Goal: Use online tool/utility: Use online tool/utility

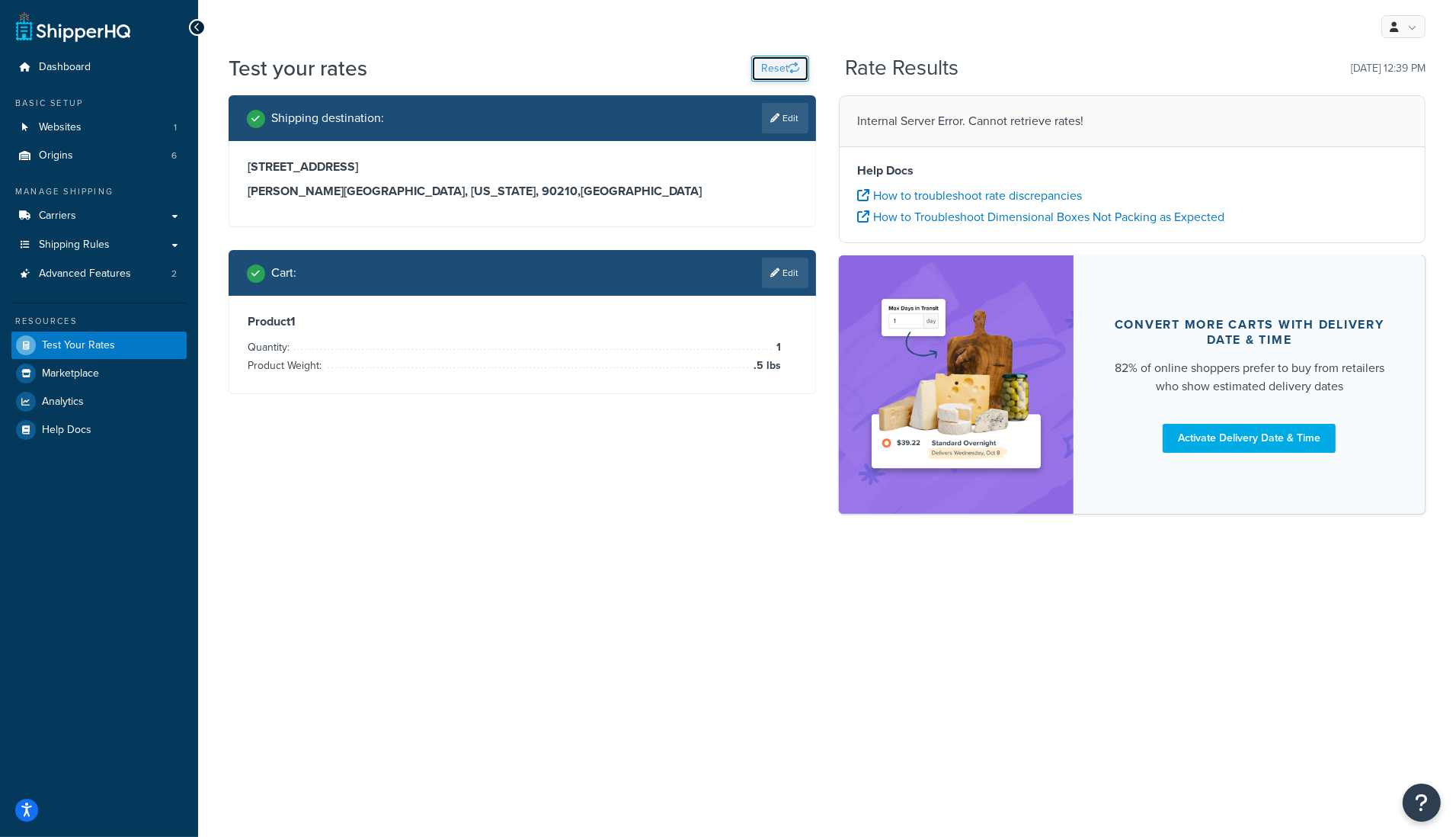
click at [759, 71] on button "Reset" at bounding box center [780, 68] width 58 height 26
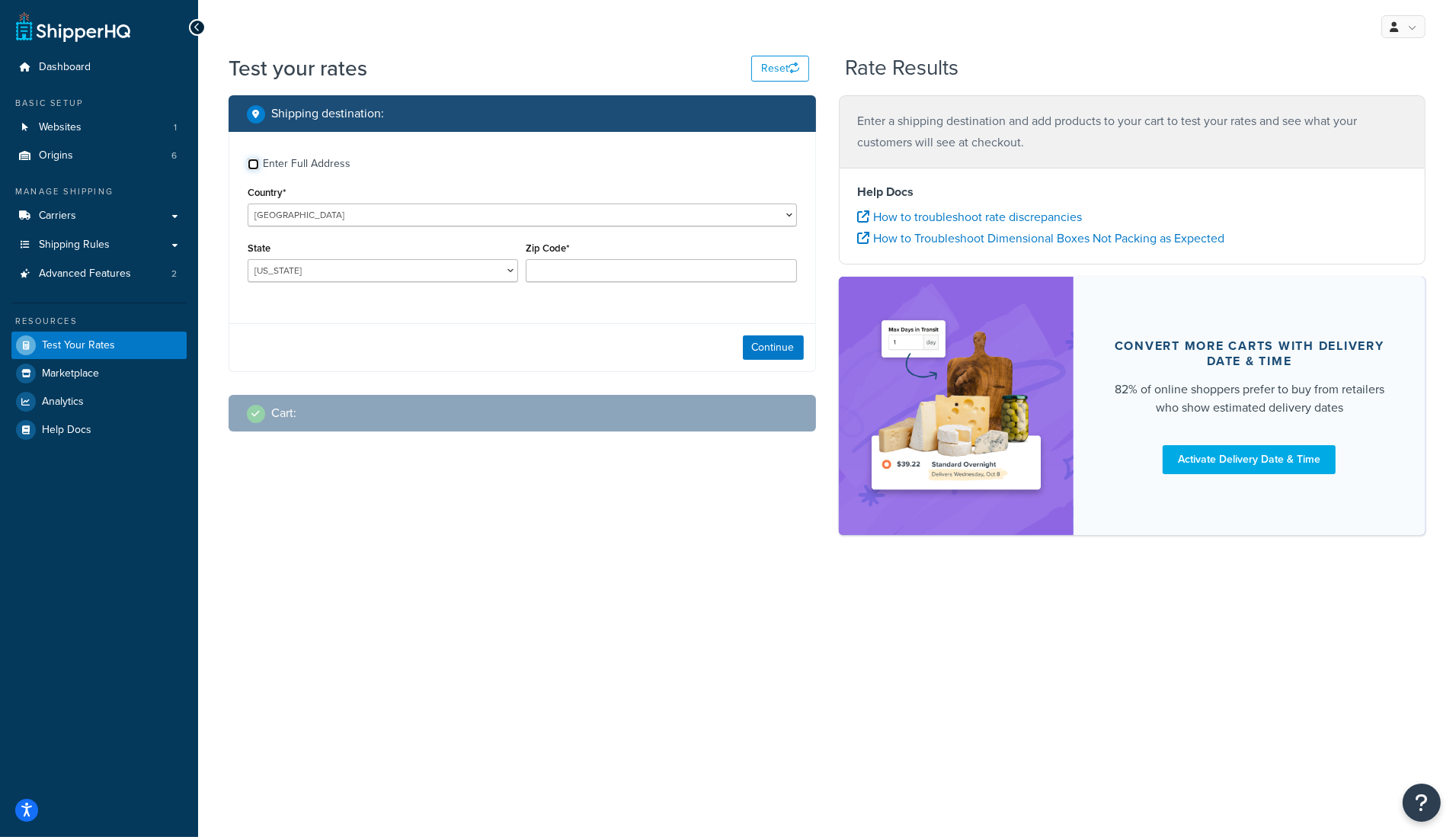
click at [254, 166] on input "Enter Full Address" at bounding box center [253, 164] width 12 height 12
checkbox input "true"
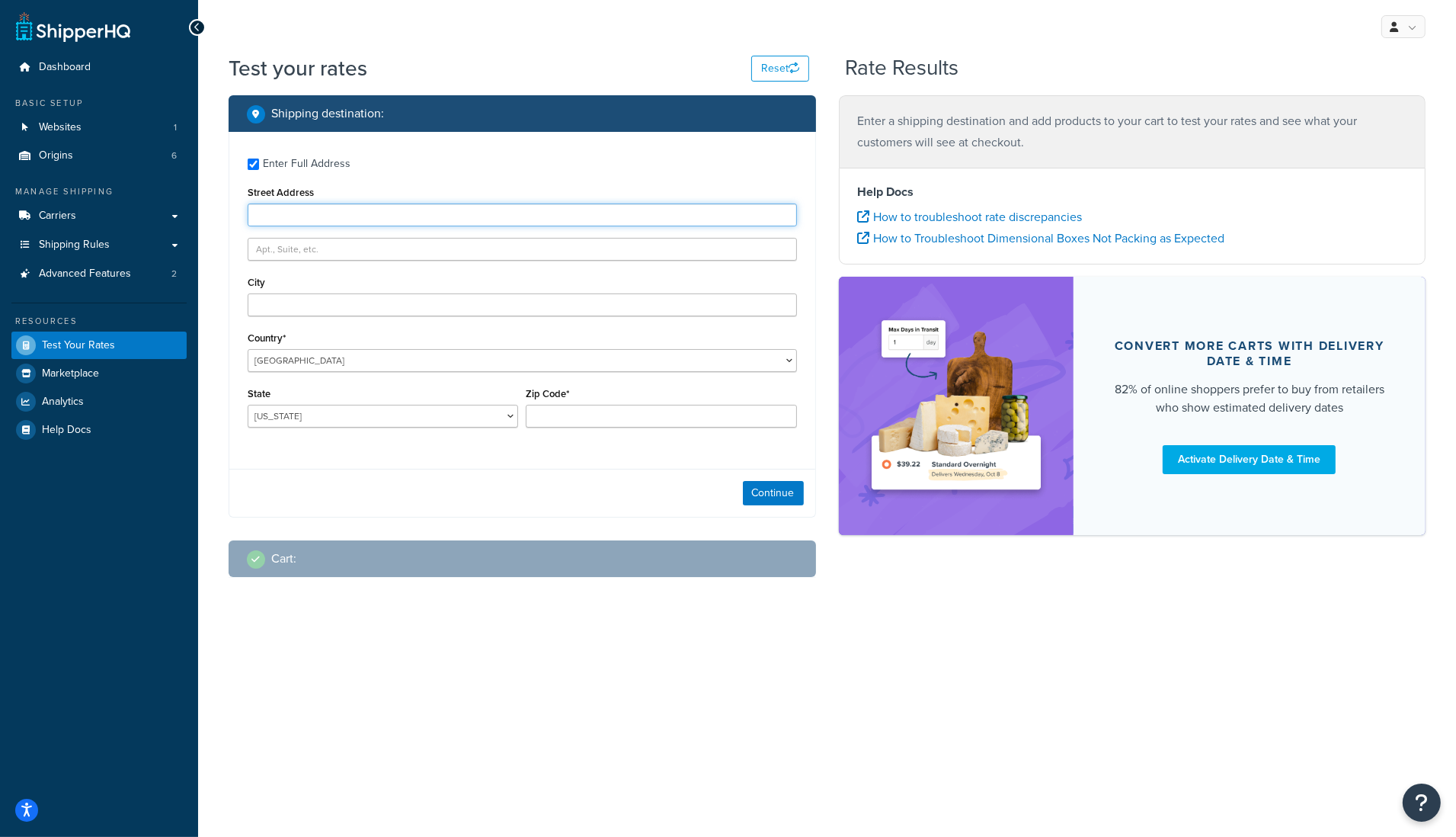
click at [301, 218] on input "Street Address" at bounding box center [522, 215] width 549 height 23
type input "[STREET_ADDRESS]"
click at [360, 301] on input "City" at bounding box center [522, 305] width 549 height 23
type input "[PERSON_NAME][GEOGRAPHIC_DATA]"
click at [445, 418] on select "[US_STATE] [US_STATE] [US_STATE] [US_STATE] [US_STATE] Armed Forces Americas Ar…" at bounding box center [382, 416] width 270 height 23
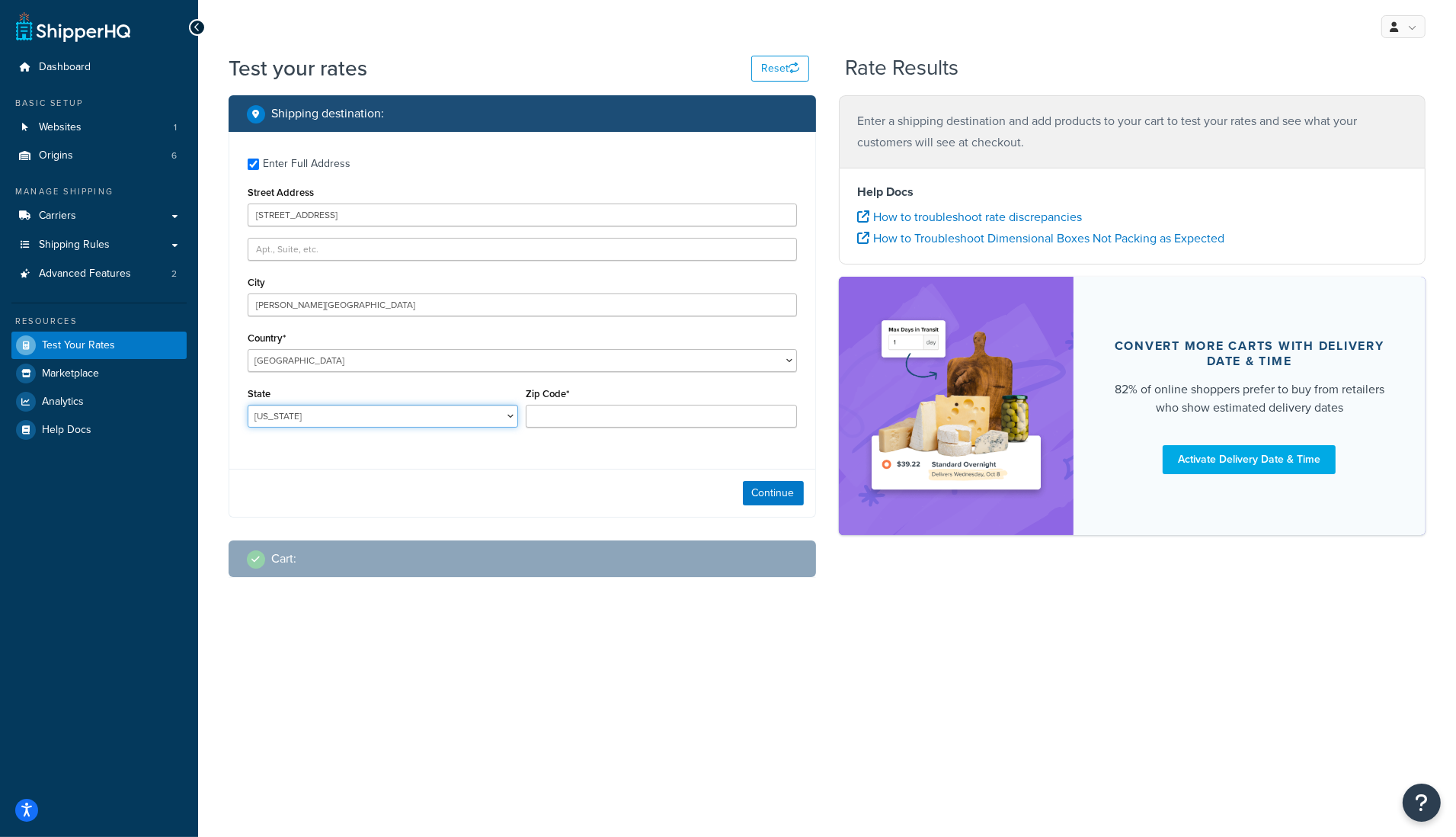
select select "CA"
click at [247, 404] on select "[US_STATE] [US_STATE] [US_STATE] [US_STATE] [US_STATE] Armed Forces Americas Ar…" at bounding box center [382, 416] width 270 height 23
click at [578, 416] on input "Zip Code*" at bounding box center [660, 416] width 270 height 23
type input "90210"
click at [758, 501] on button "Continue" at bounding box center [773, 493] width 61 height 25
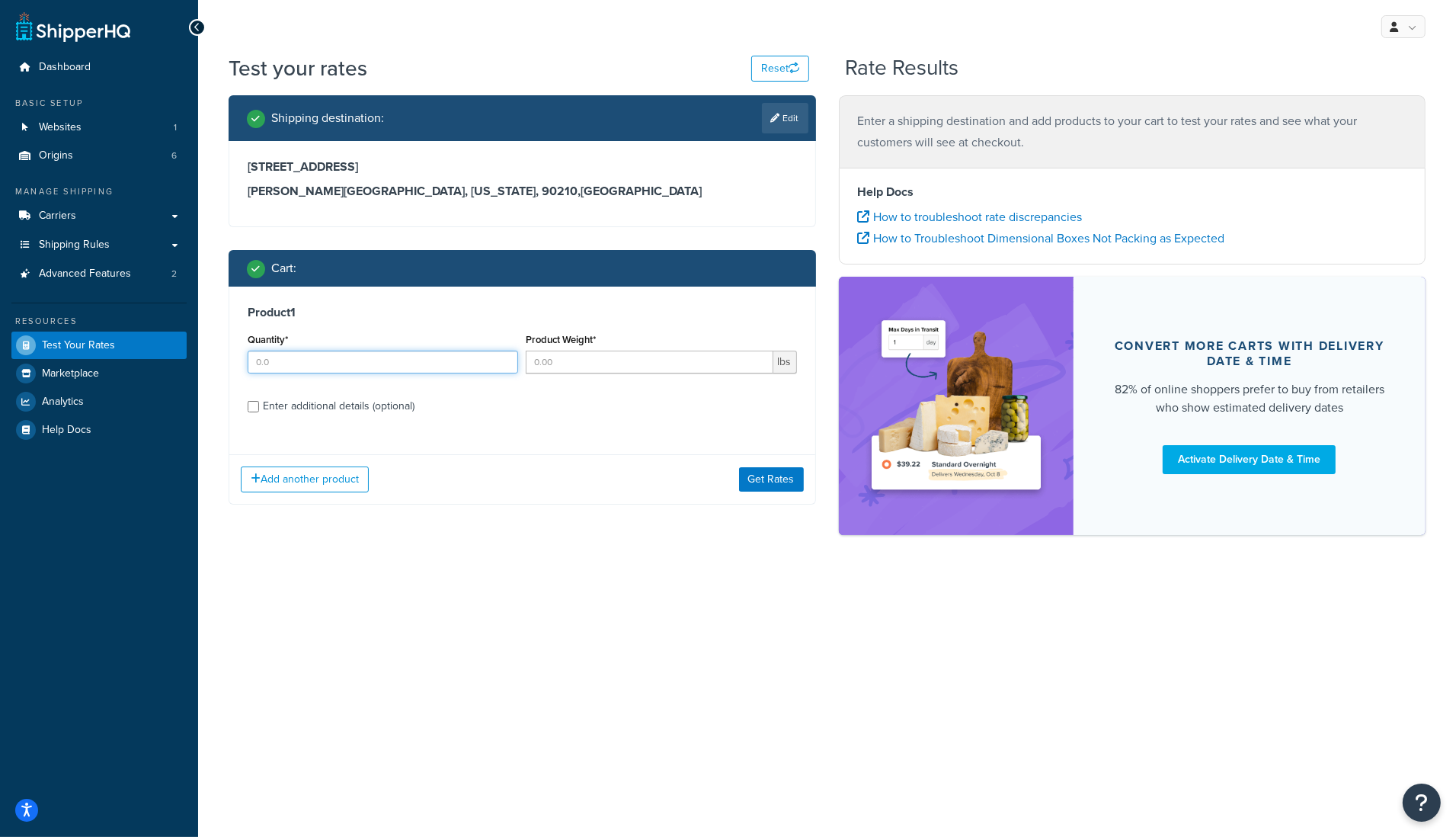
click at [372, 366] on input "Quantity*" at bounding box center [382, 362] width 270 height 23
click at [372, 365] on input "Quantity*" at bounding box center [382, 362] width 270 height 23
type input "1"
click at [619, 372] on input "Product Weight*" at bounding box center [649, 362] width 247 height 23
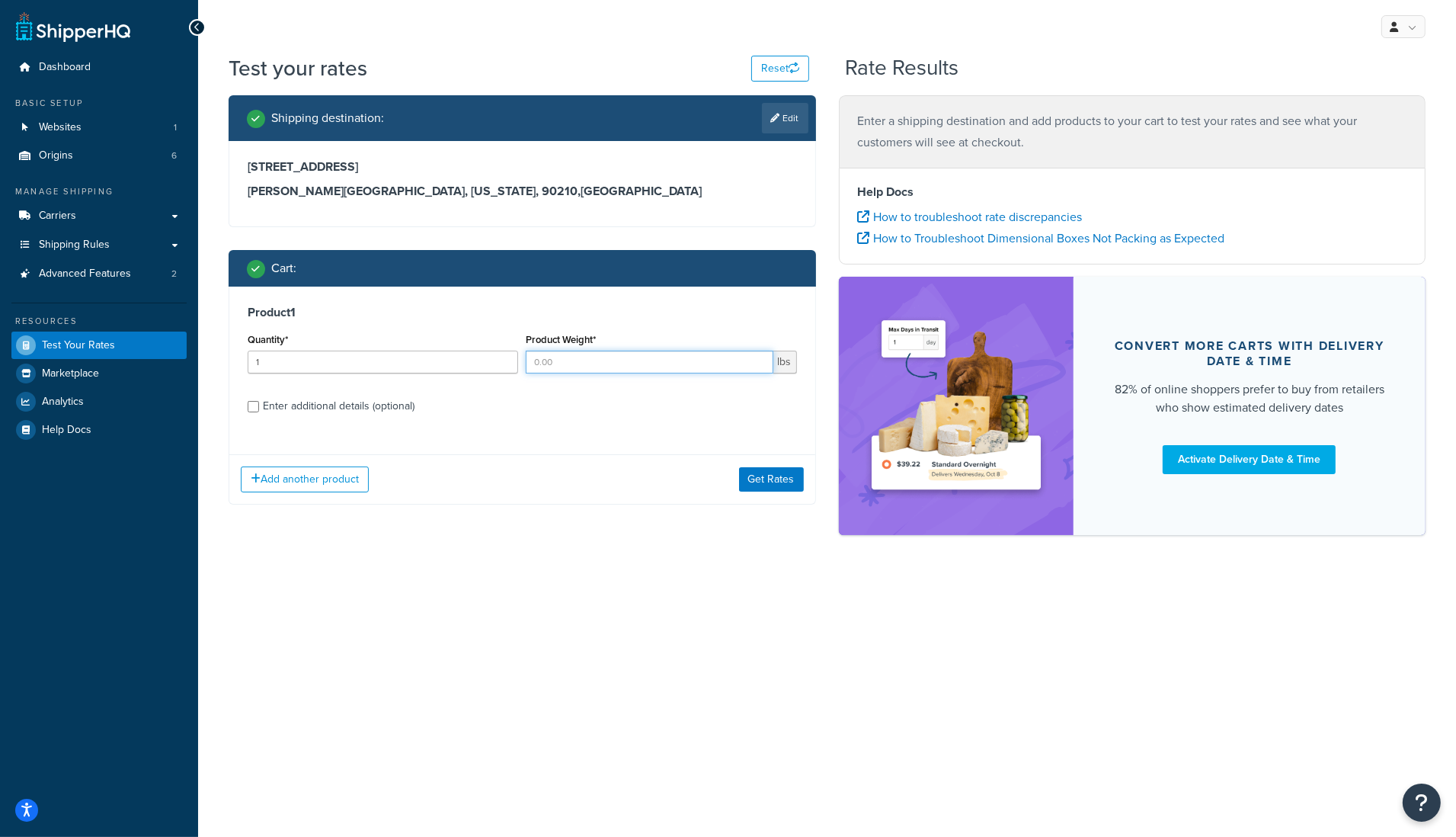
click at [619, 372] on input "Product Weight*" at bounding box center [649, 362] width 247 height 23
type input "1"
click at [637, 424] on div "Product 1 Quantity* 1 Product Weight* 1 lbs Enter additional details (optional)" at bounding box center [522, 364] width 586 height 156
click at [765, 475] on button "Get Rates" at bounding box center [771, 480] width 65 height 25
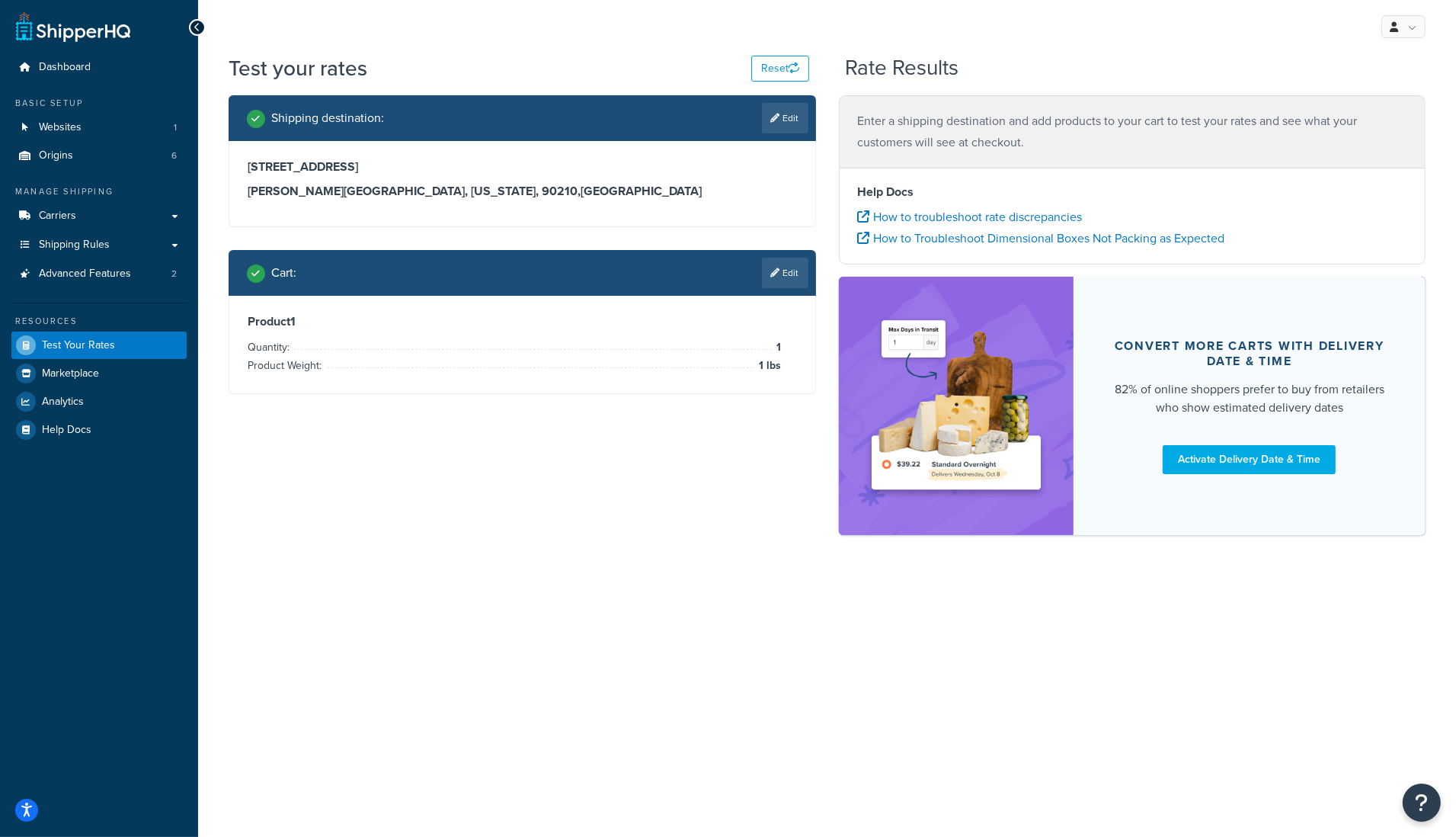
click at [637, 350] on li "Quantity: 1" at bounding box center [514, 348] width 533 height 19
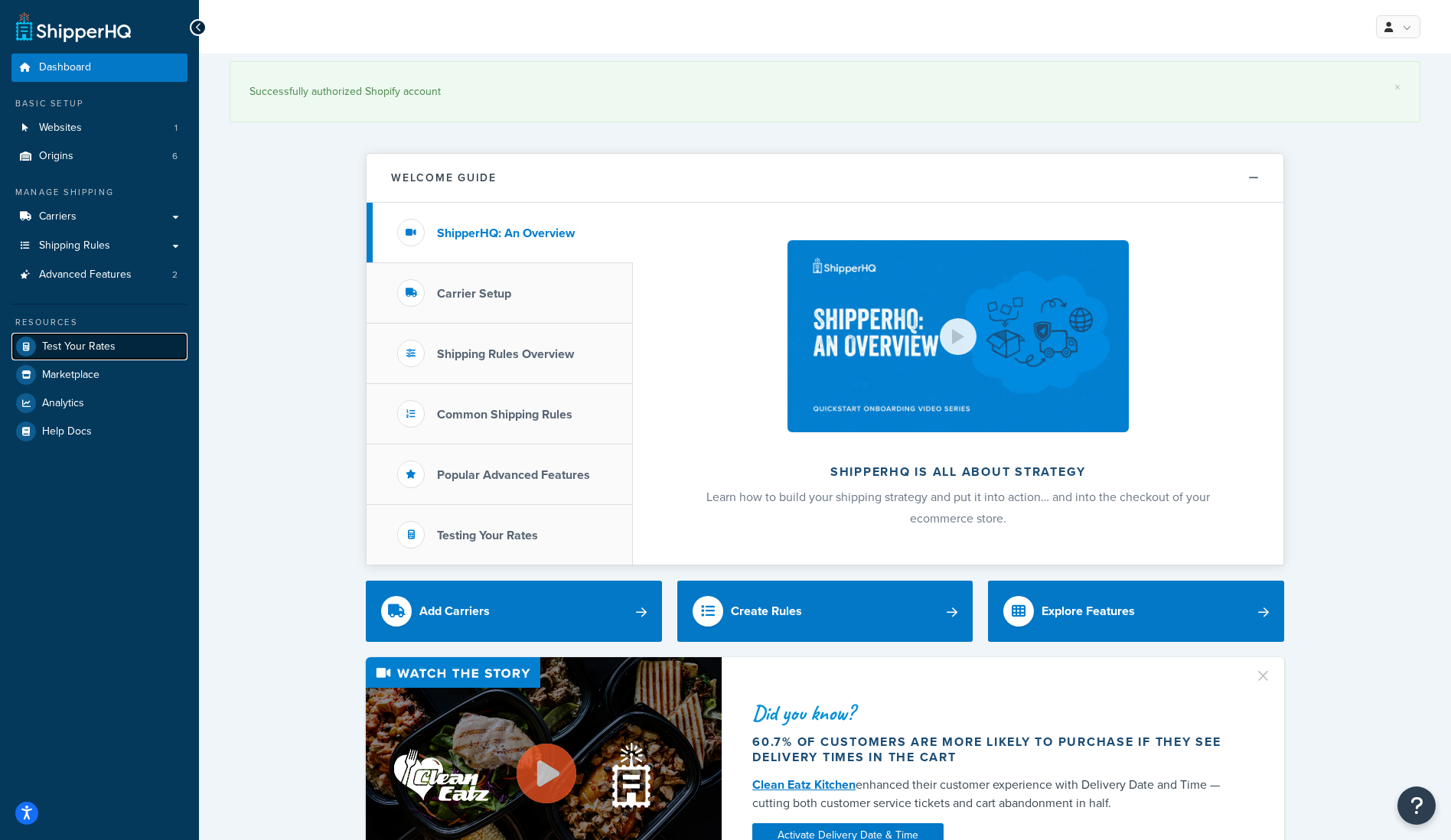
click at [89, 350] on span "Test Your Rates" at bounding box center [78, 347] width 74 height 13
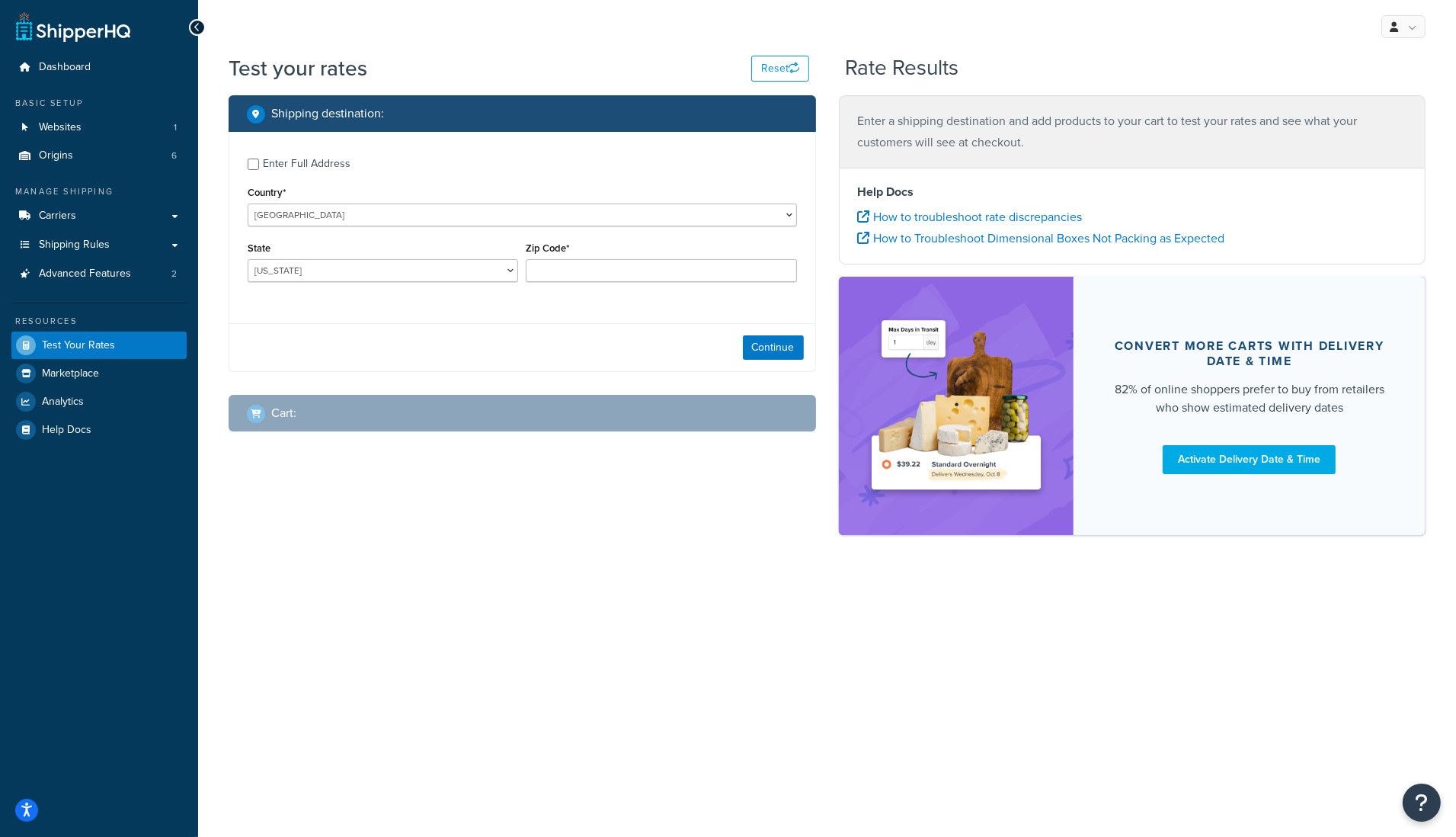
click at [331, 168] on div "Enter Full Address" at bounding box center [307, 164] width 88 height 21
click at [259, 168] on input "Enter Full Address" at bounding box center [253, 164] width 12 height 12
checkbox input "true"
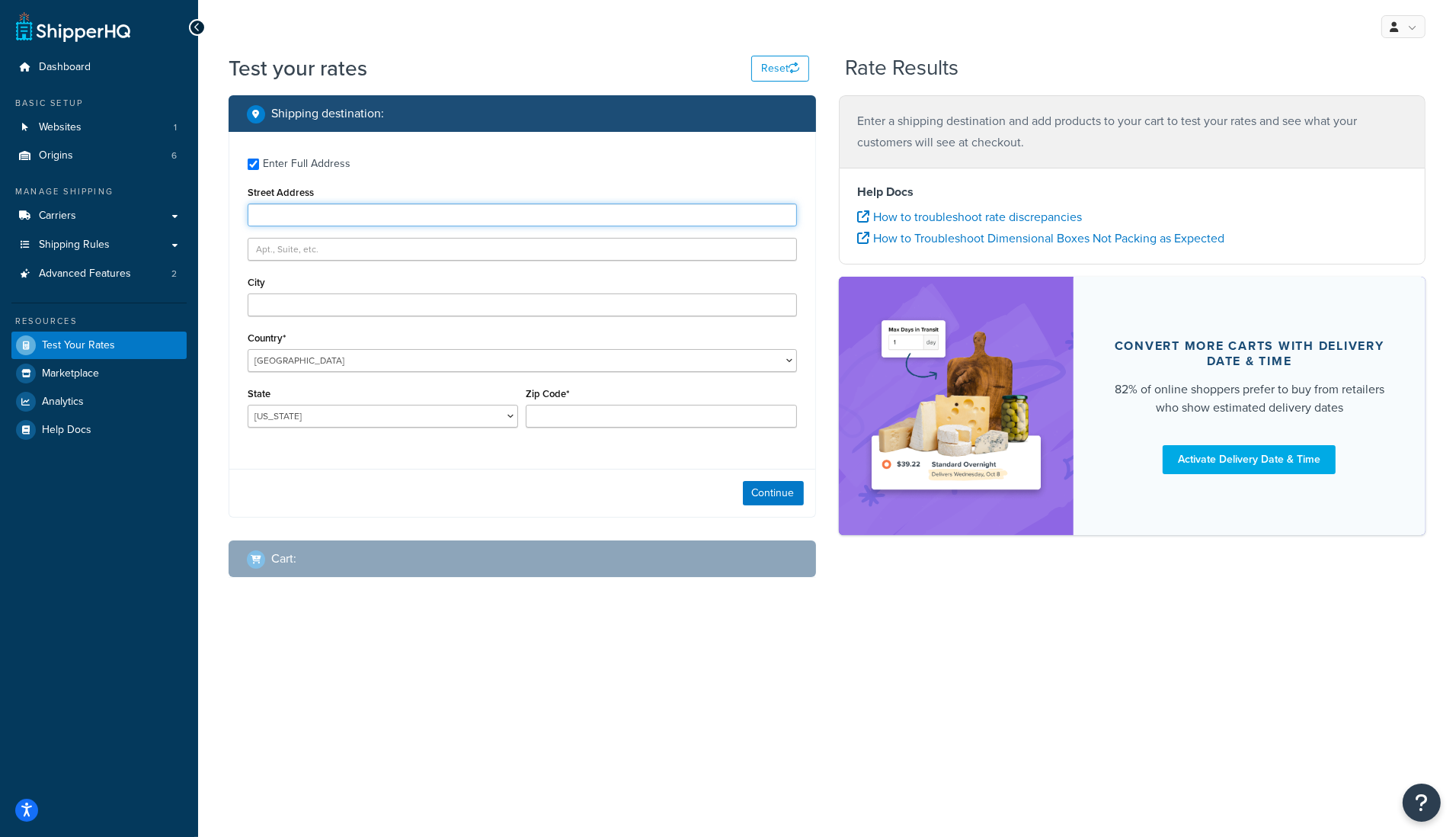
click at [348, 212] on input "Street Address" at bounding box center [522, 215] width 549 height 23
type input "[STREET_ADDRESS]"
click at [370, 304] on input "City" at bounding box center [522, 305] width 549 height 23
type input "[PERSON_NAME][GEOGRAPHIC_DATA]"
click at [374, 417] on select "[US_STATE] [US_STATE] [US_STATE] [US_STATE] [US_STATE] Armed Forces Americas Ar…" at bounding box center [382, 416] width 270 height 23
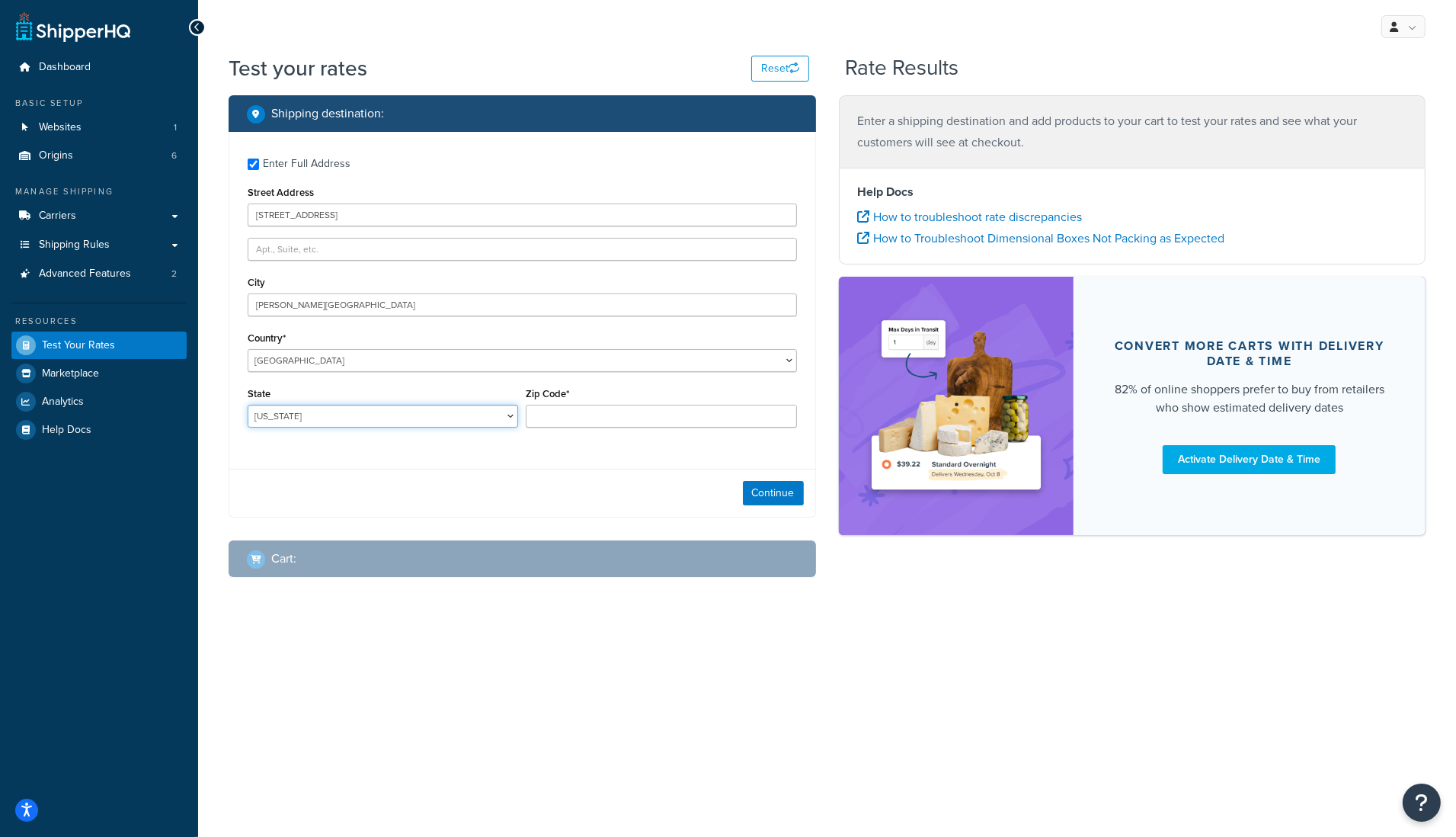
select select "CA"
click at [247, 404] on select "[US_STATE] [US_STATE] [US_STATE] [US_STATE] [US_STATE] Armed Forces Americas Ar…" at bounding box center [382, 416] width 270 height 23
click at [619, 417] on input "Zip Code*" at bounding box center [660, 416] width 270 height 23
type input "90210"
click at [777, 497] on button "Continue" at bounding box center [773, 493] width 61 height 25
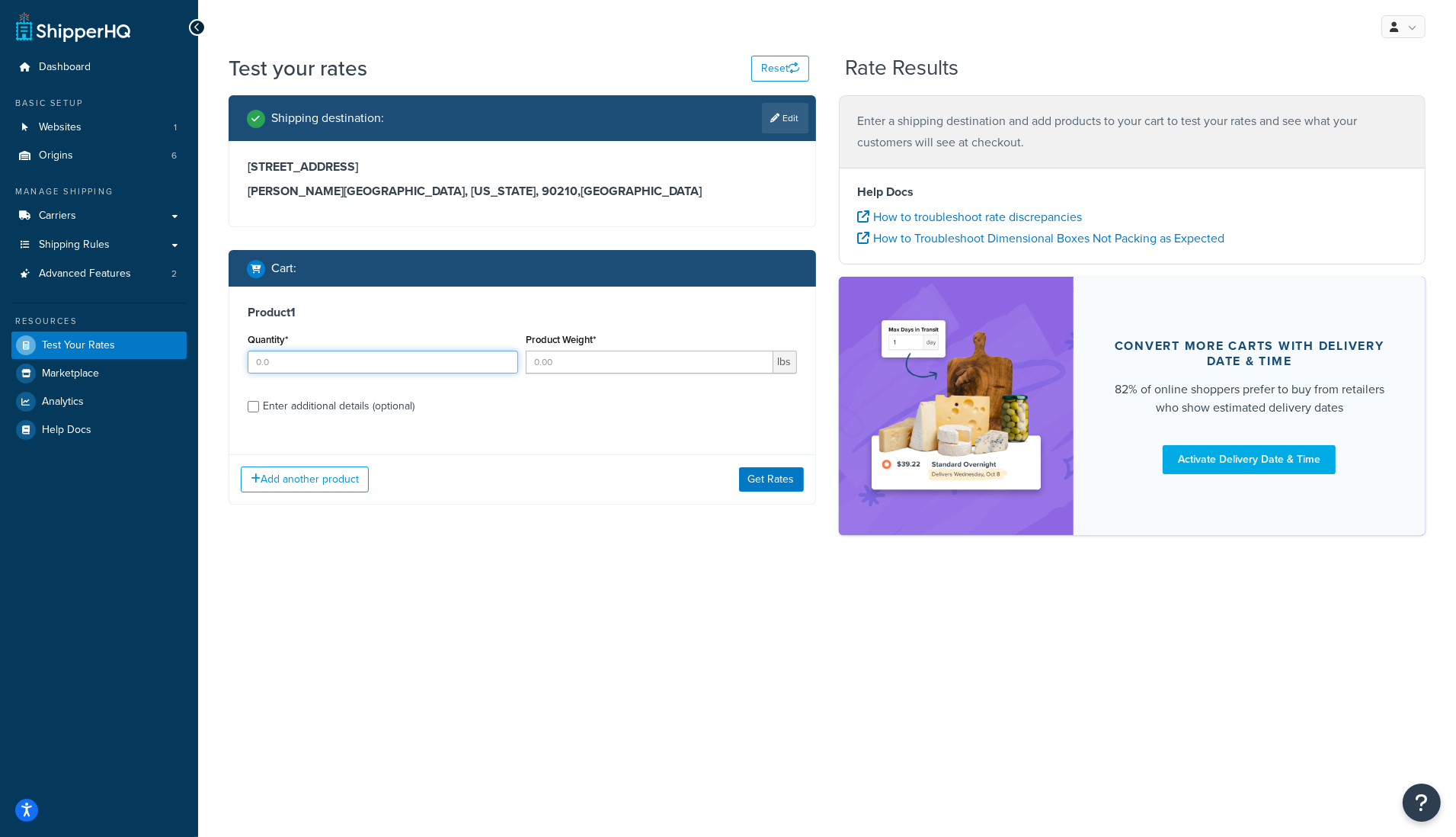
click at [396, 366] on input "Quantity*" at bounding box center [382, 362] width 270 height 23
type input "1"
click at [604, 367] on input "Product Weight*" at bounding box center [649, 362] width 247 height 23
type input "1"
click at [600, 434] on div "Product 1 Quantity* 1 Product Weight* 1 lbs Enter additional details (optional)" at bounding box center [522, 364] width 586 height 156
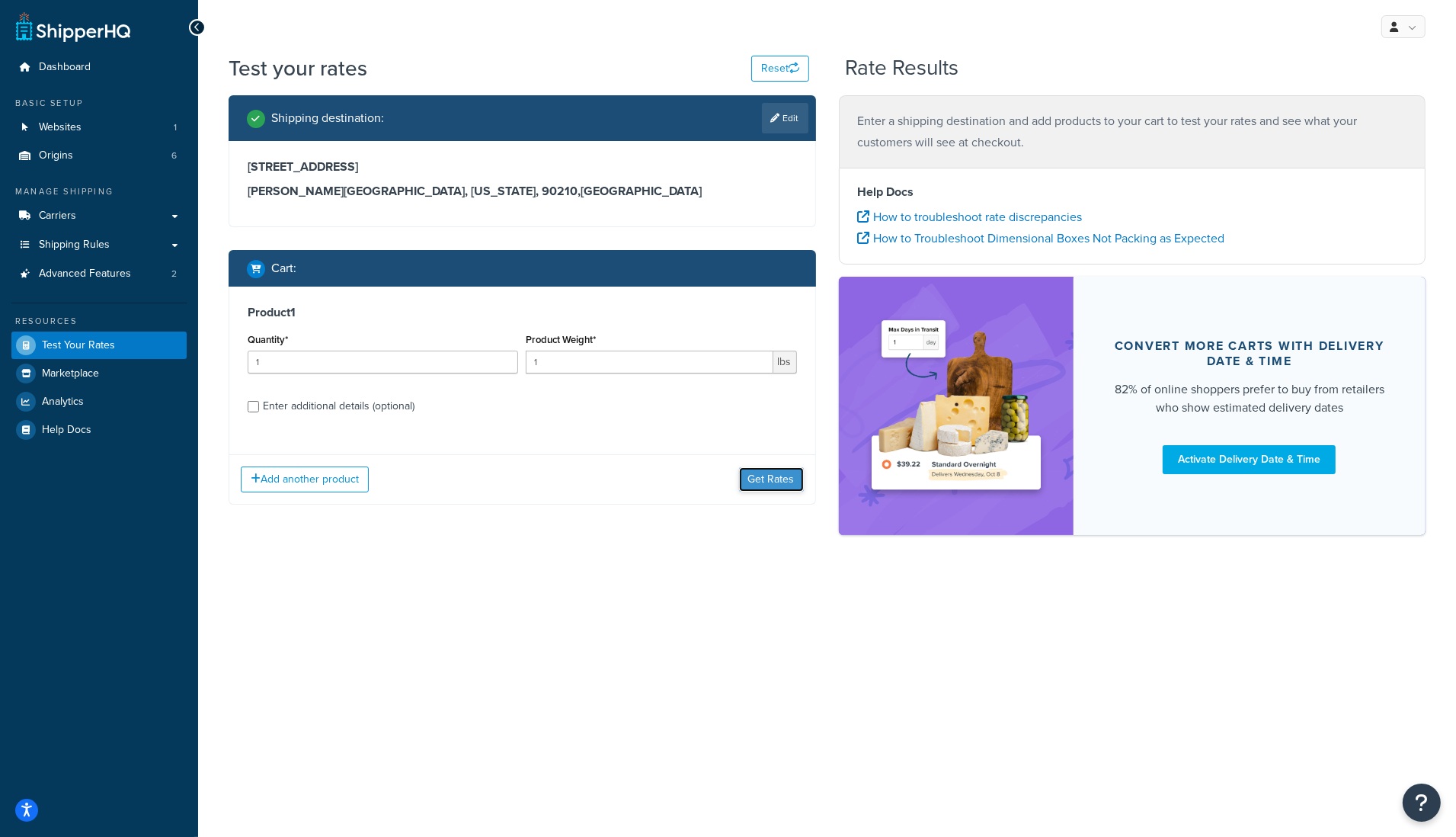
click at [763, 481] on button "Get Rates" at bounding box center [771, 480] width 65 height 25
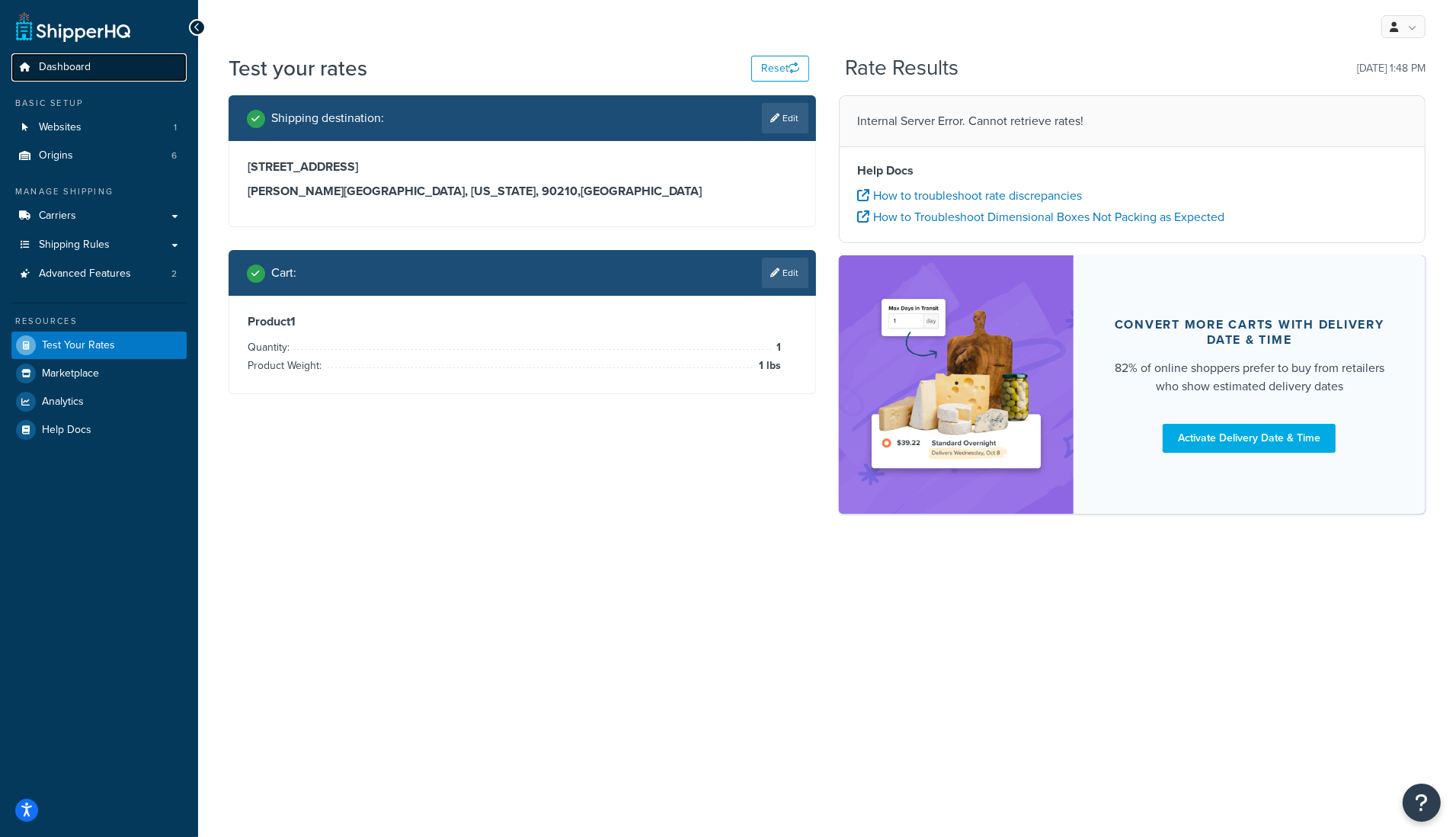
click at [66, 74] on link "Dashboard" at bounding box center [99, 67] width 175 height 28
